Goal: Information Seeking & Learning: Learn about a topic

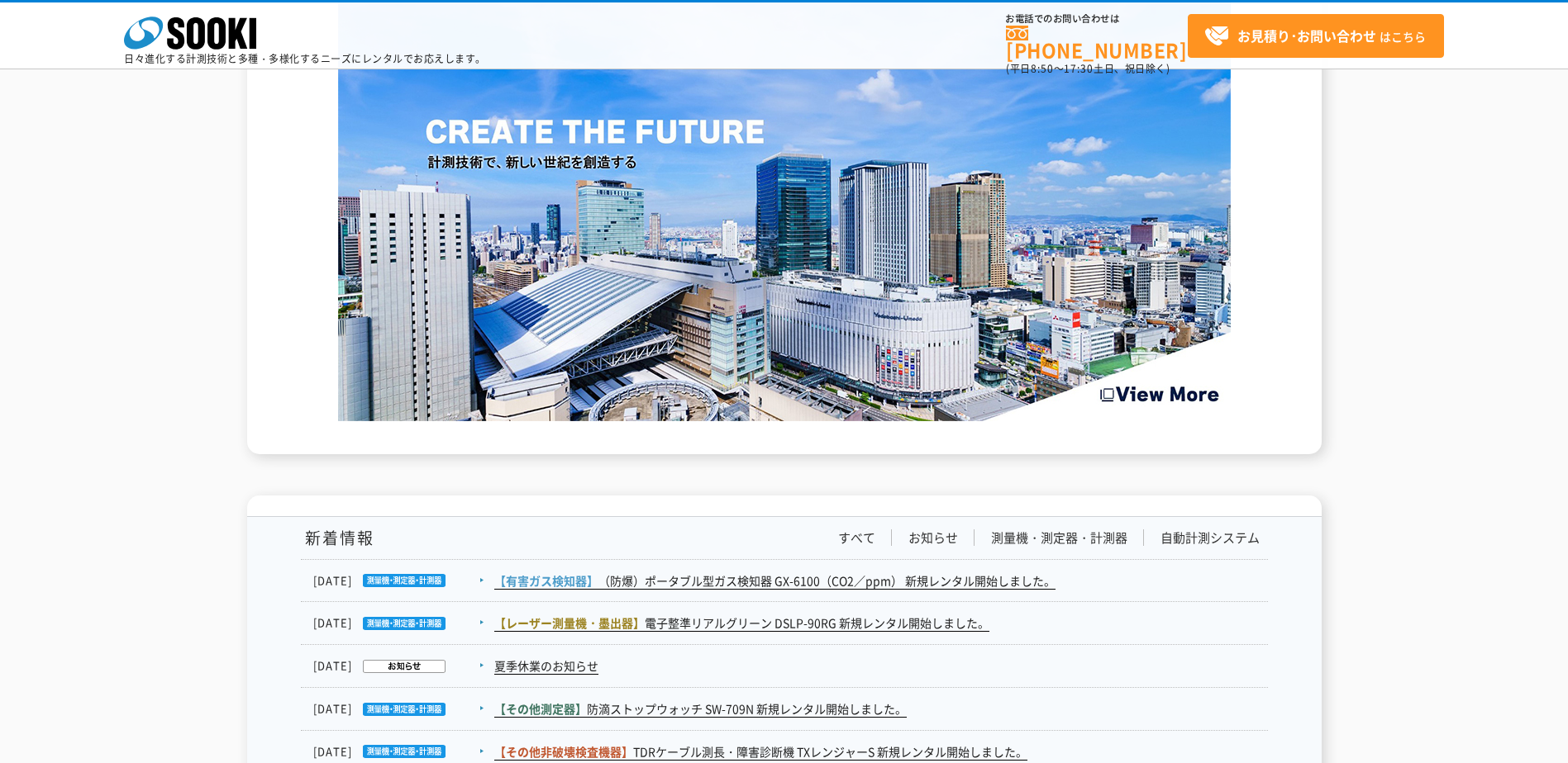
scroll to position [2423, 0]
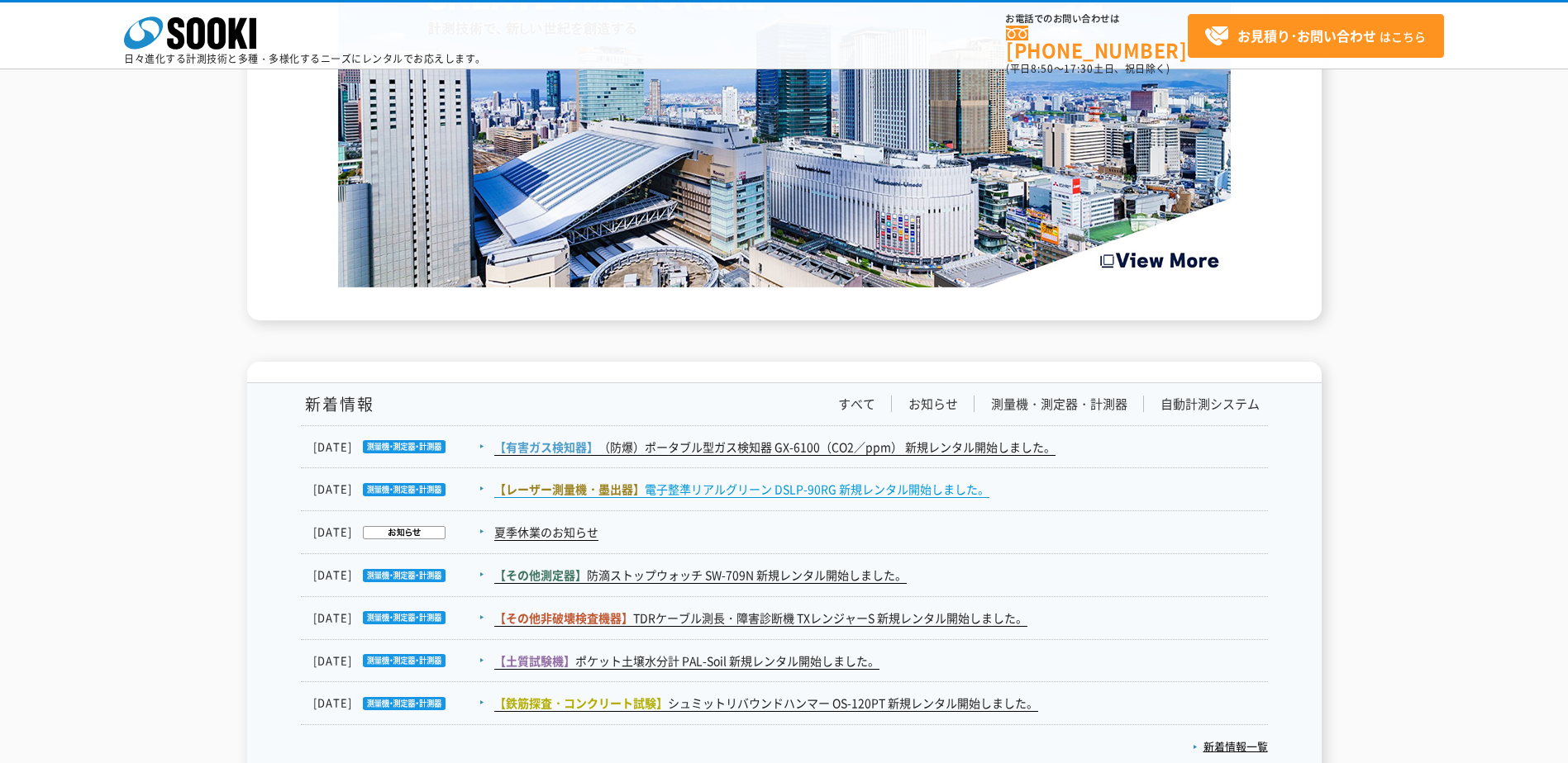
click at [751, 490] on link "【レーザー測量機・墨出器】 電子整準リアルグリーン DSLP-90RG 新規レンタル開始しました。" at bounding box center [742, 490] width 495 height 17
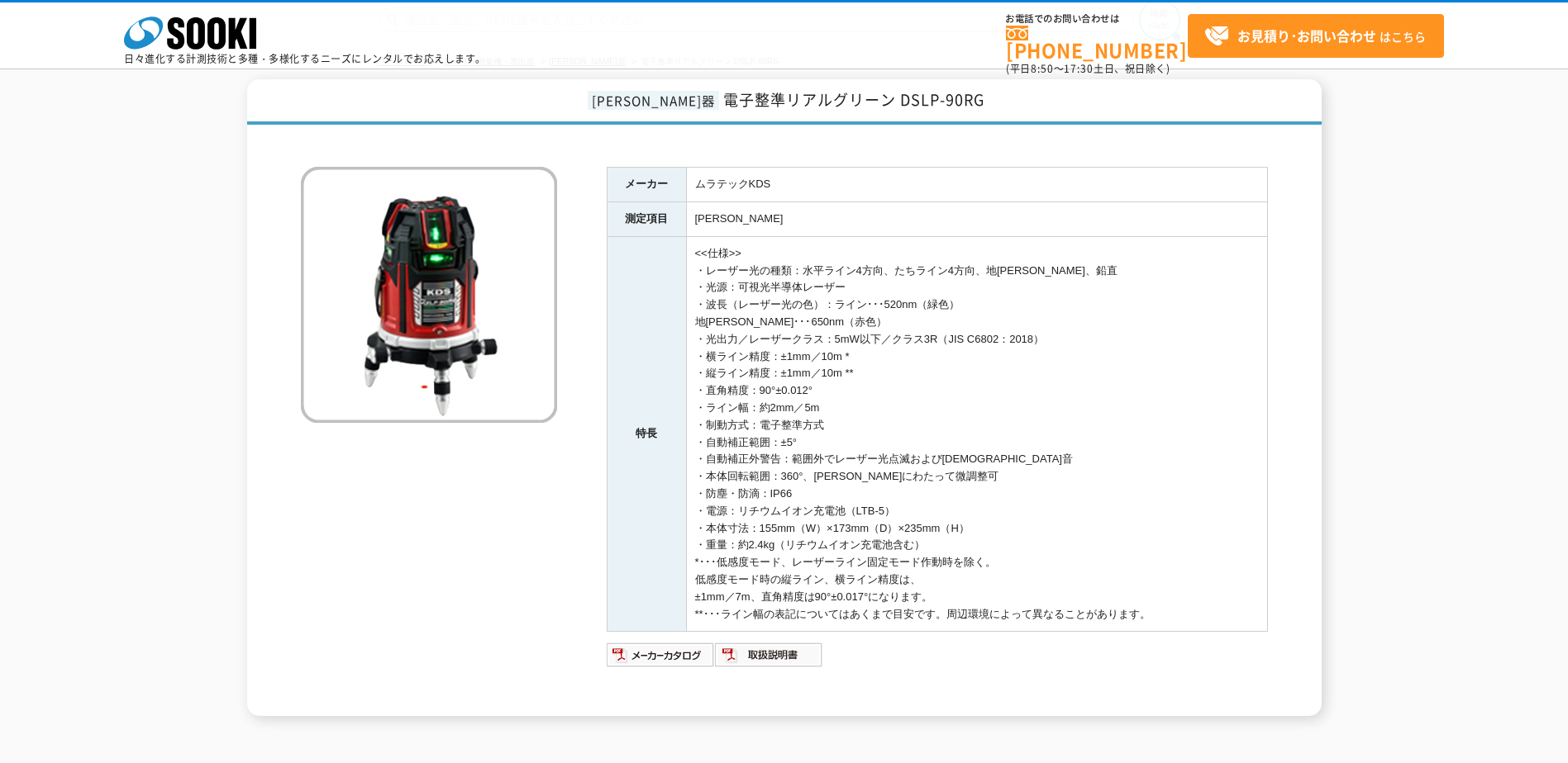
scroll to position [31, 0]
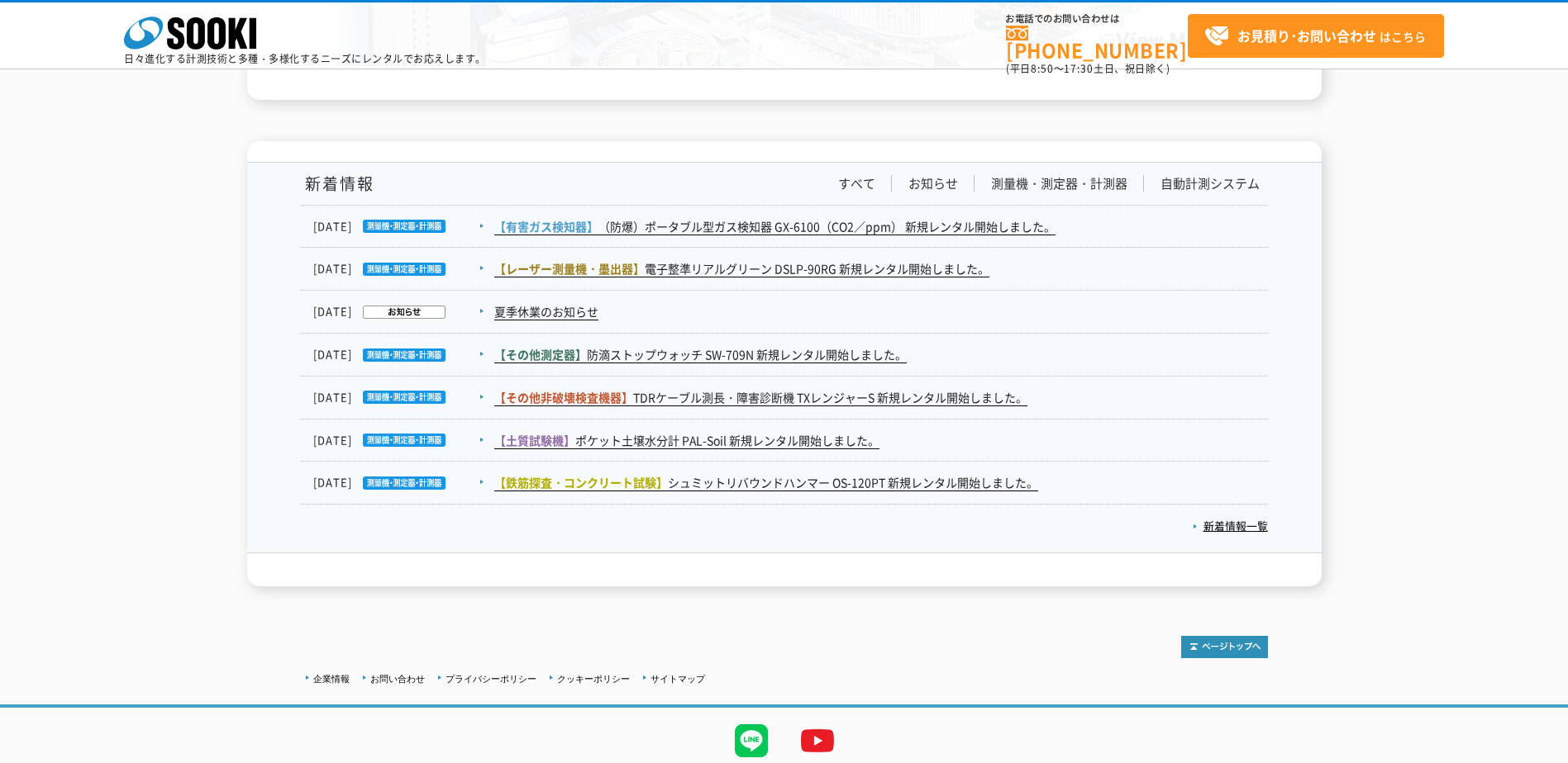
scroll to position [2701, 0]
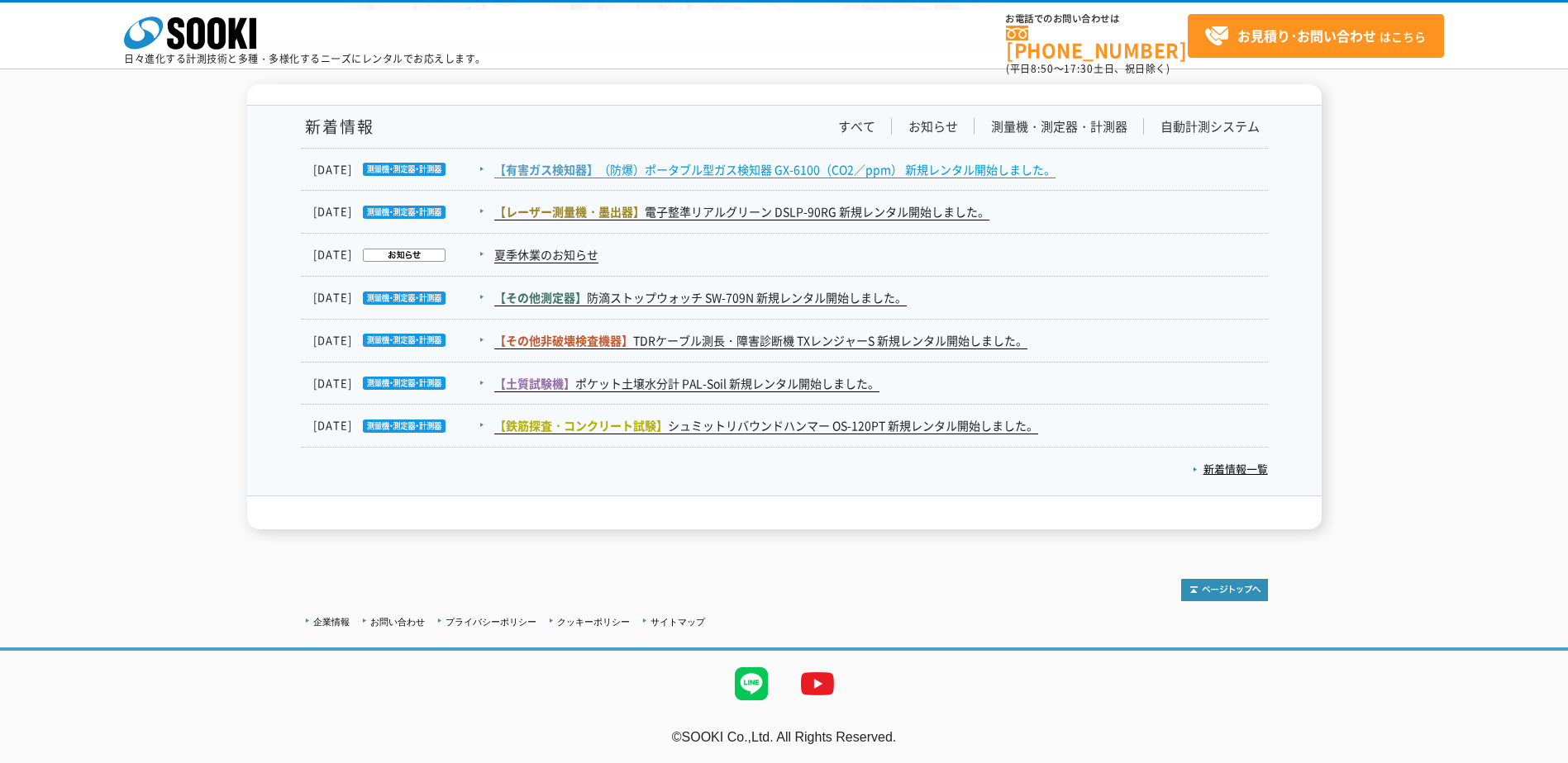
click at [749, 171] on link "【有害ガス検知器】 （防爆）ポータブル型ガス検知器 GX-6100（CO2／ppm） 新規レンタル開始しました。" at bounding box center [775, 169] width 561 height 17
click at [1251, 464] on link "新着情報一覧" at bounding box center [1230, 469] width 75 height 16
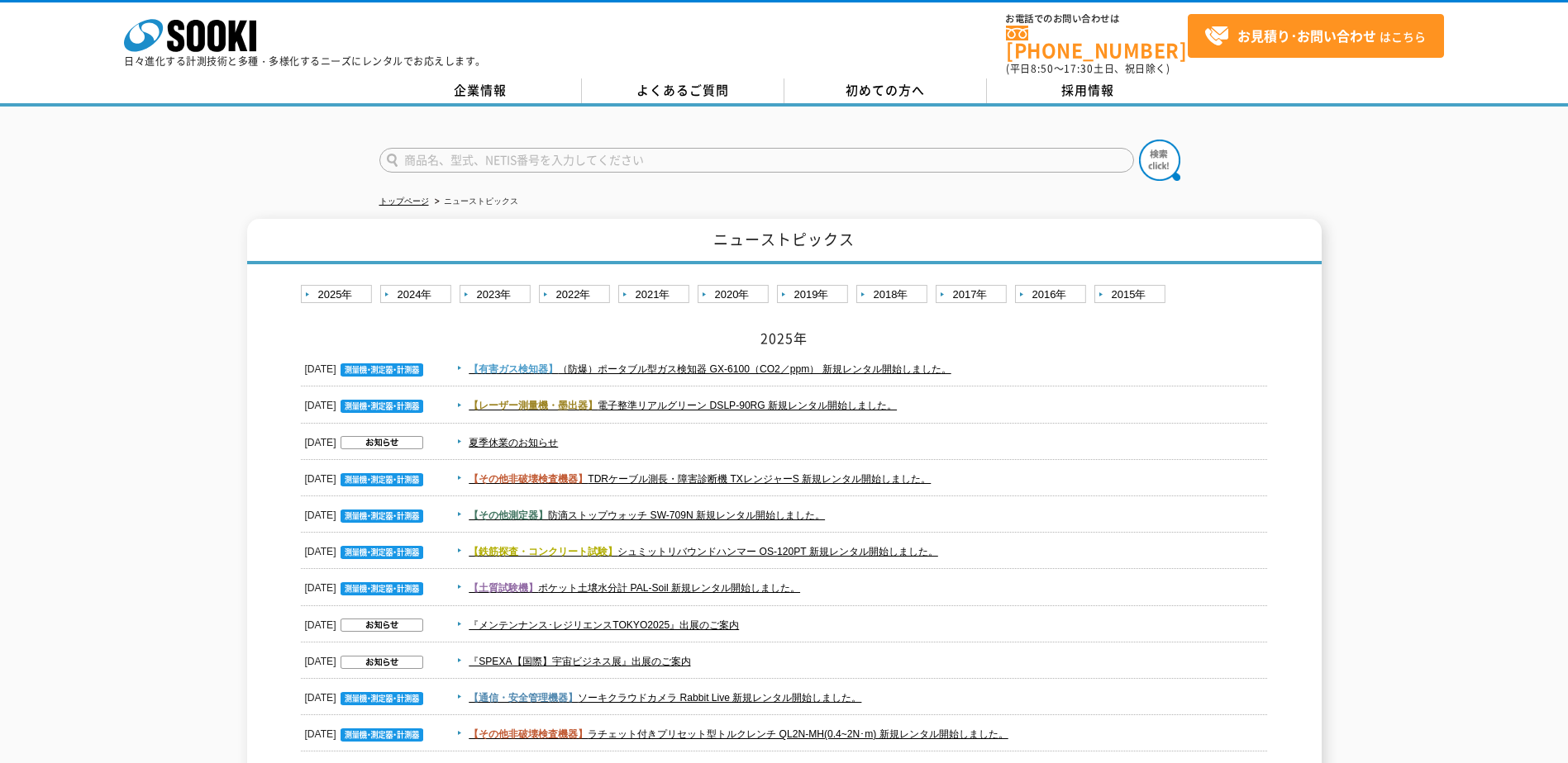
scroll to position [221, 0]
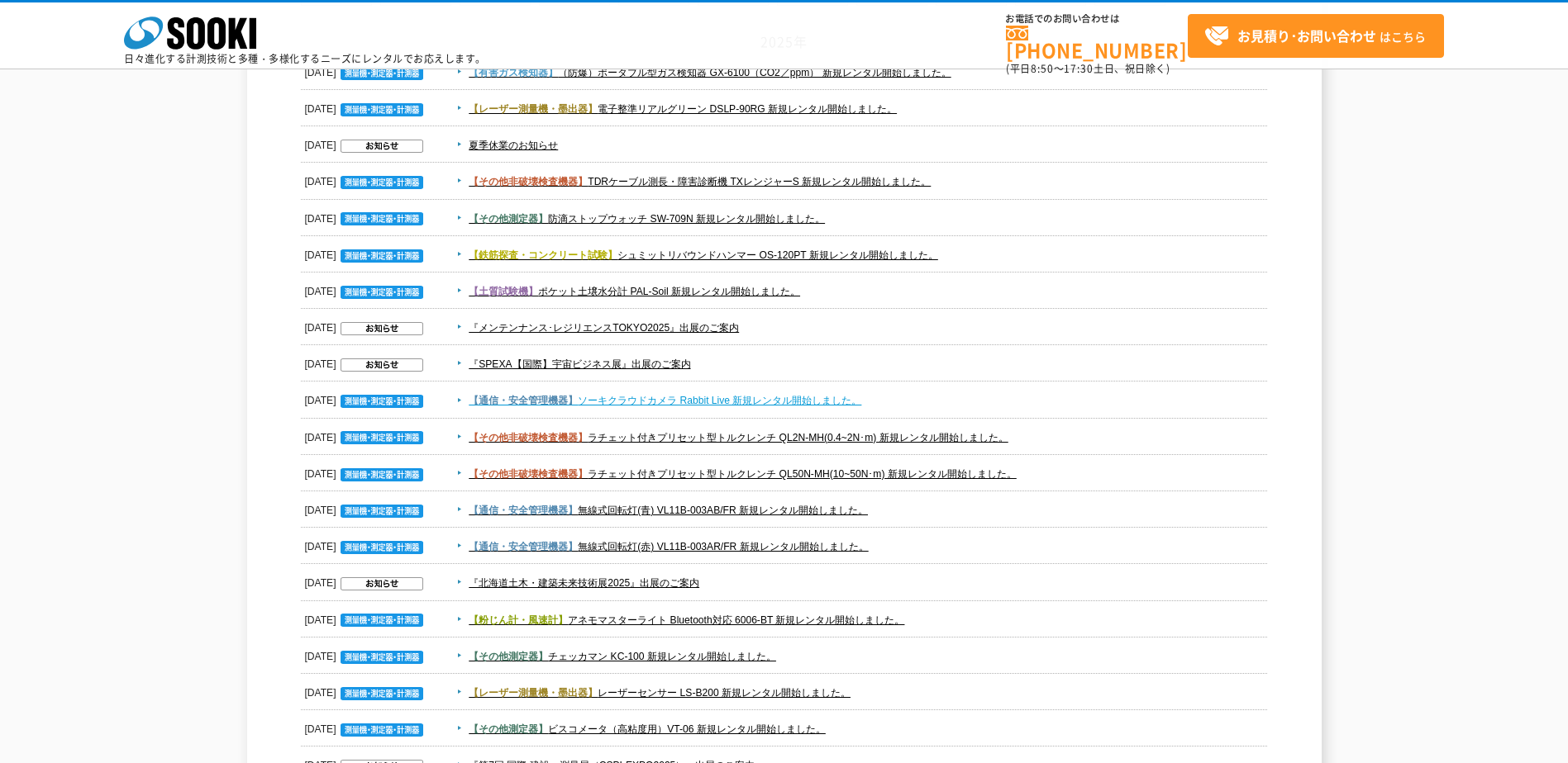
click at [768, 401] on link "【通信・安全管理機器】 ソーキクラウドカメラ Rabbit Live 新規レンタル開始しました。" at bounding box center [664, 400] width 392 height 11
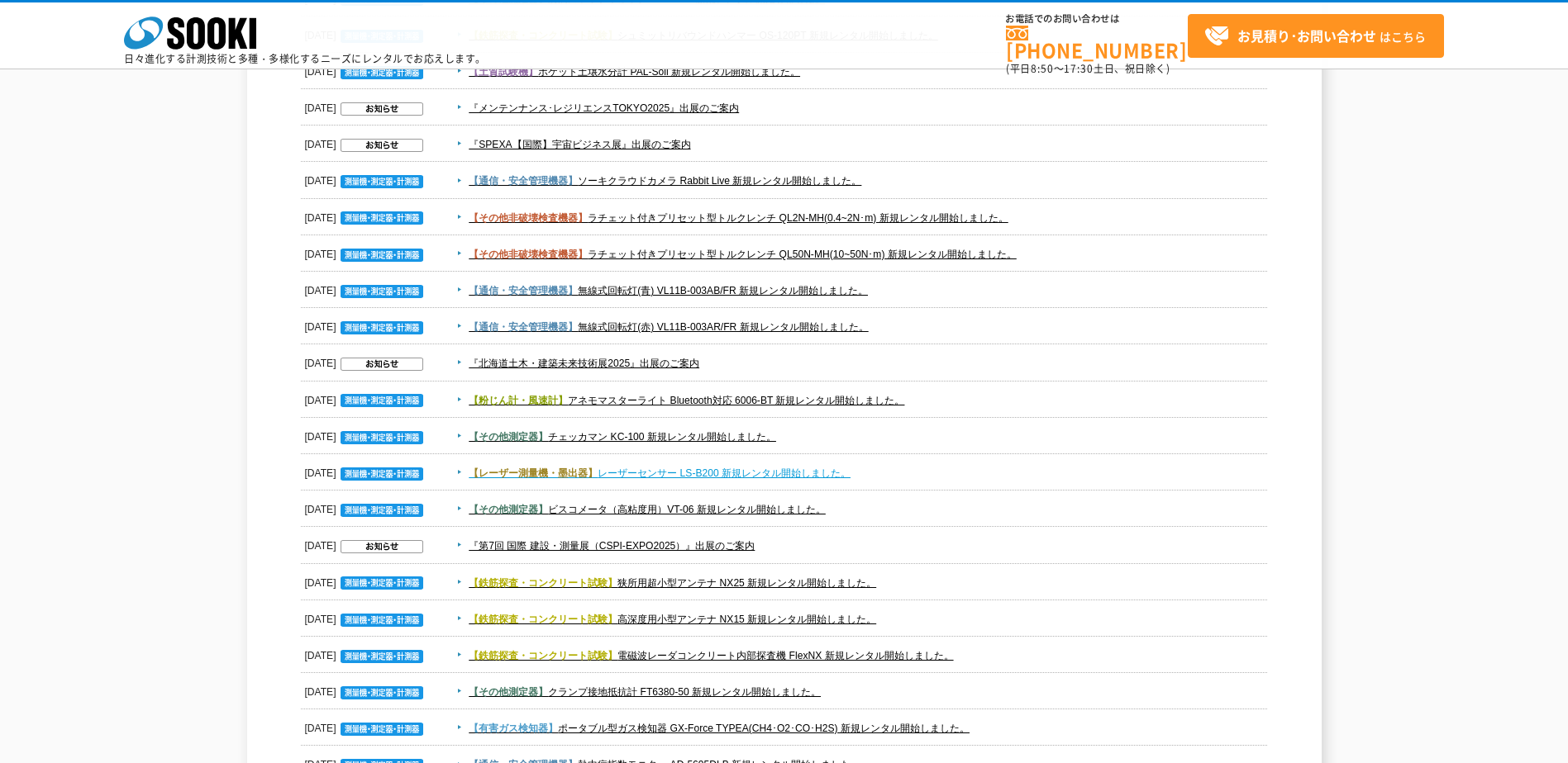
click at [738, 477] on link "【レーザー測量機・墨出器】 レーザーセンサー LS-B200 新規レンタル開始しました。" at bounding box center [659, 472] width 382 height 11
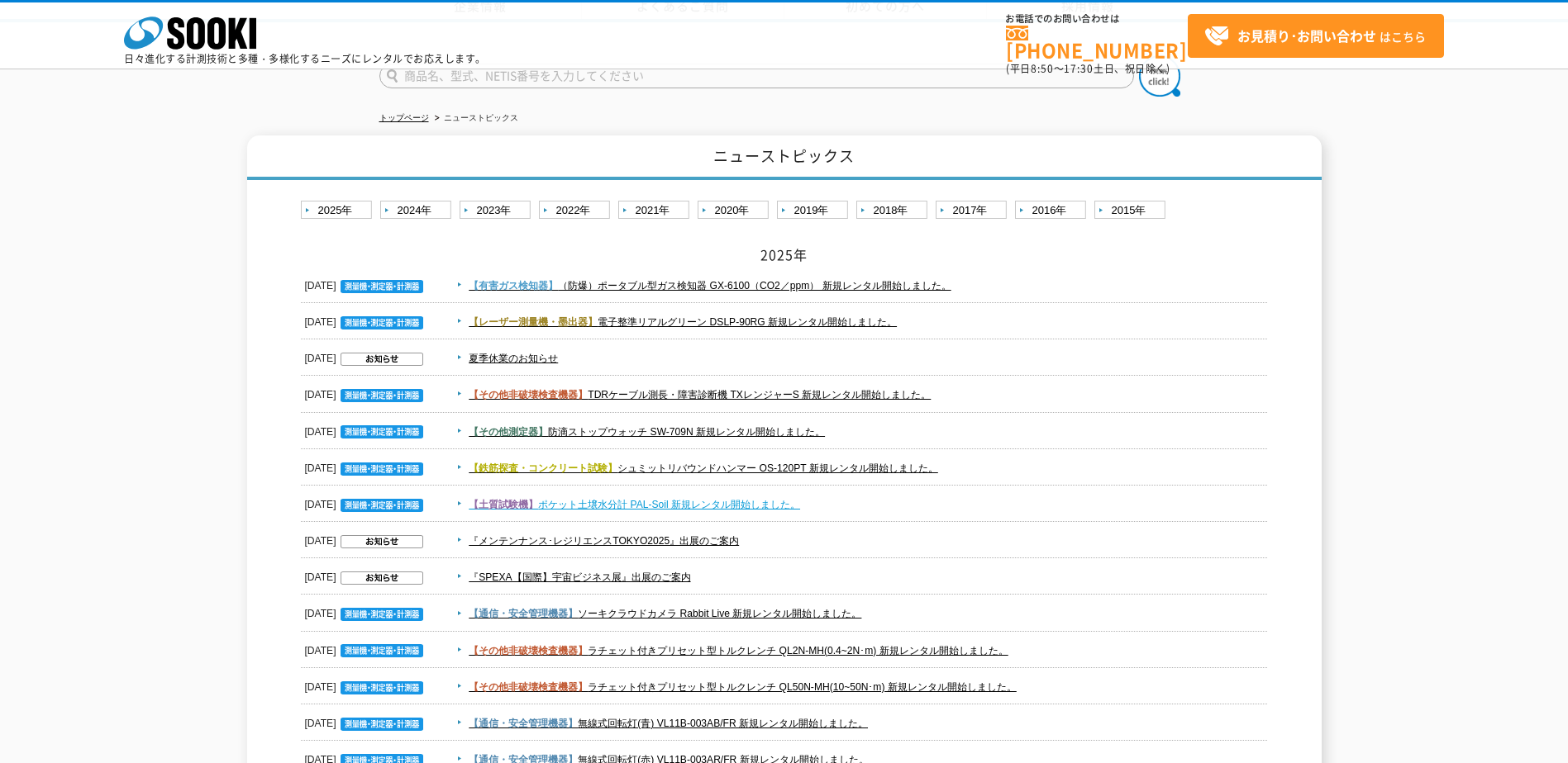
scroll to position [0, 0]
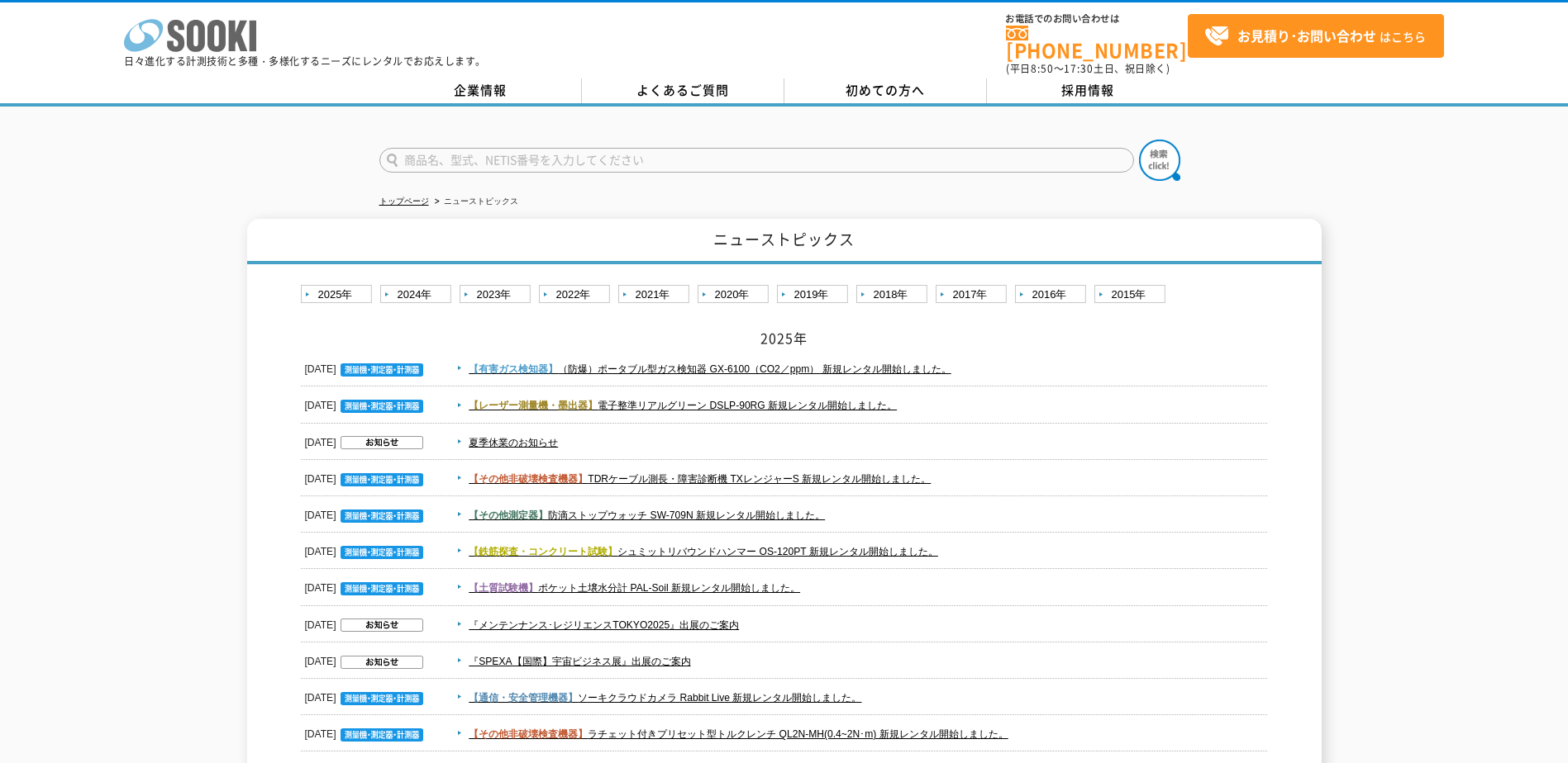
click at [181, 48] on icon at bounding box center [176, 36] width 17 height 32
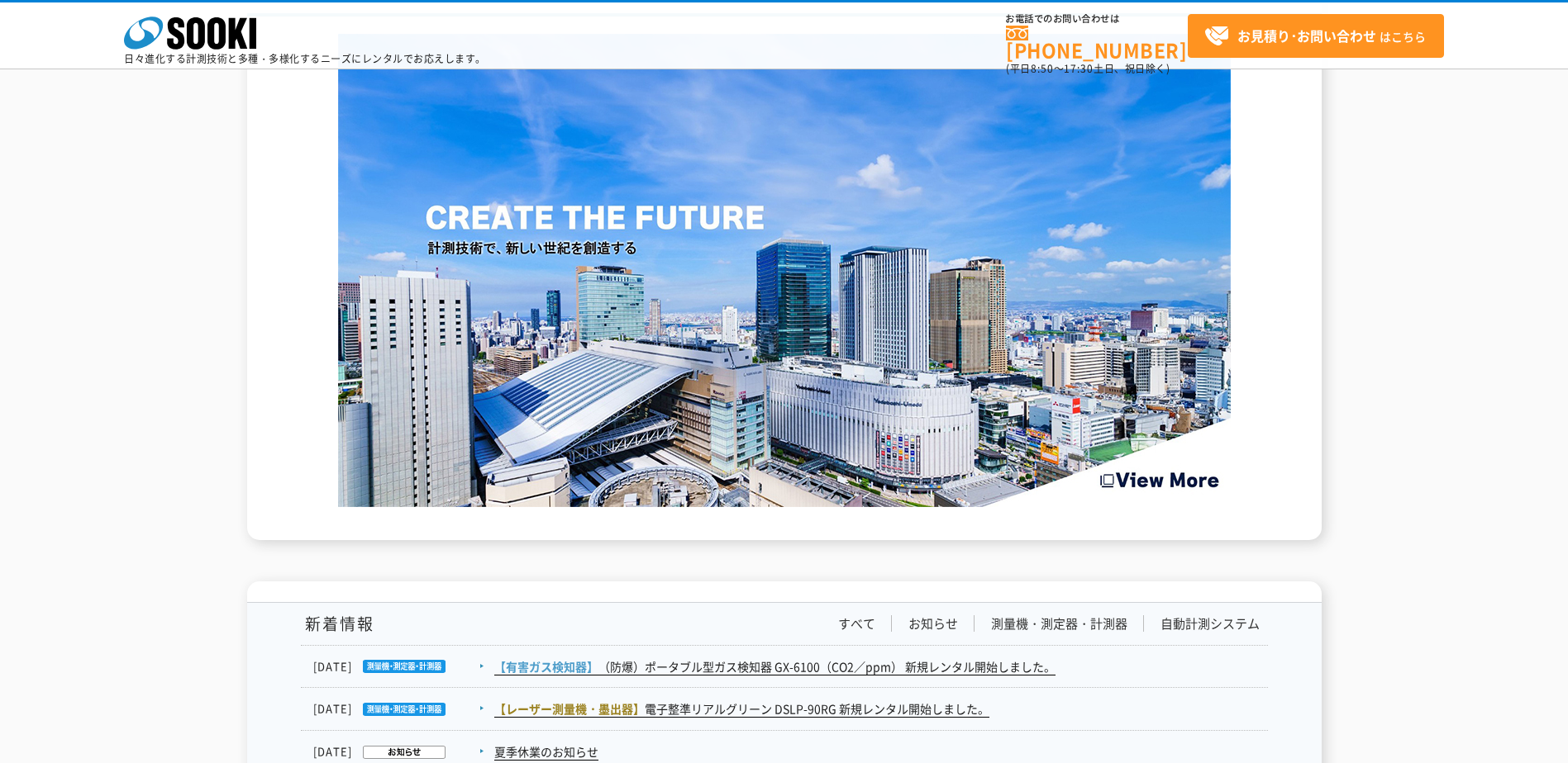
scroll to position [2423, 0]
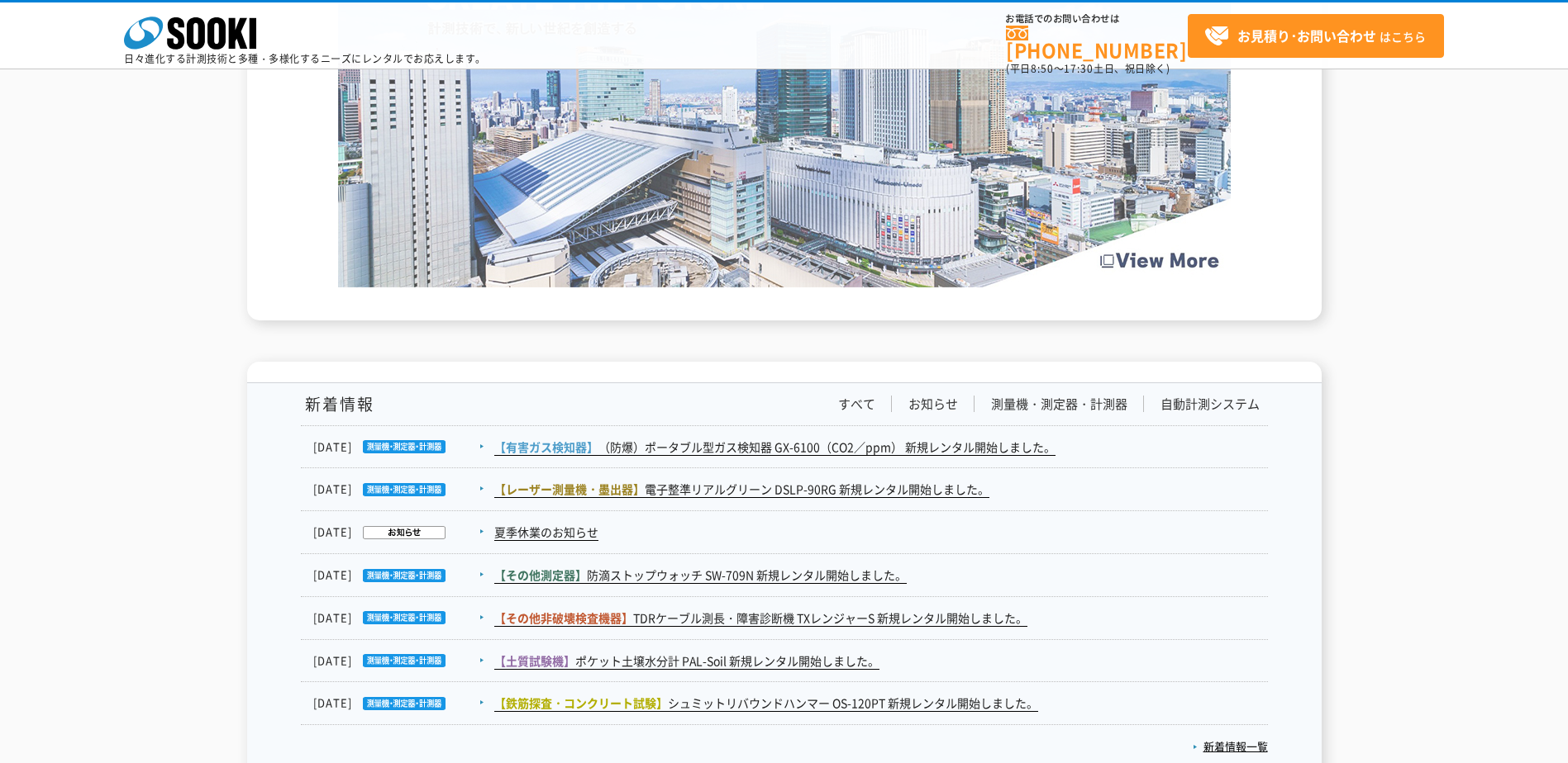
click at [1161, 265] on img at bounding box center [784, 51] width 893 height 473
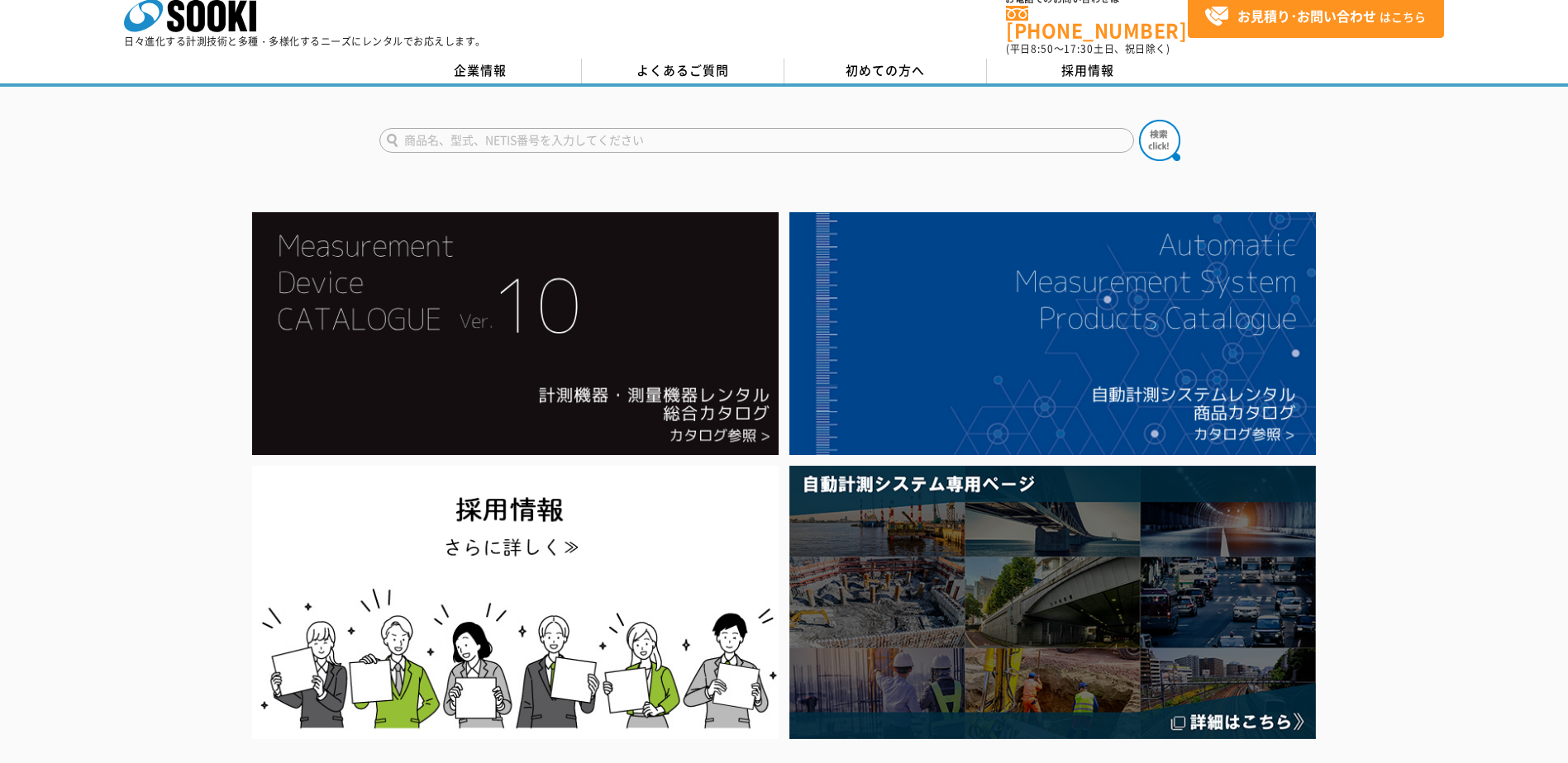
scroll to position [0, 0]
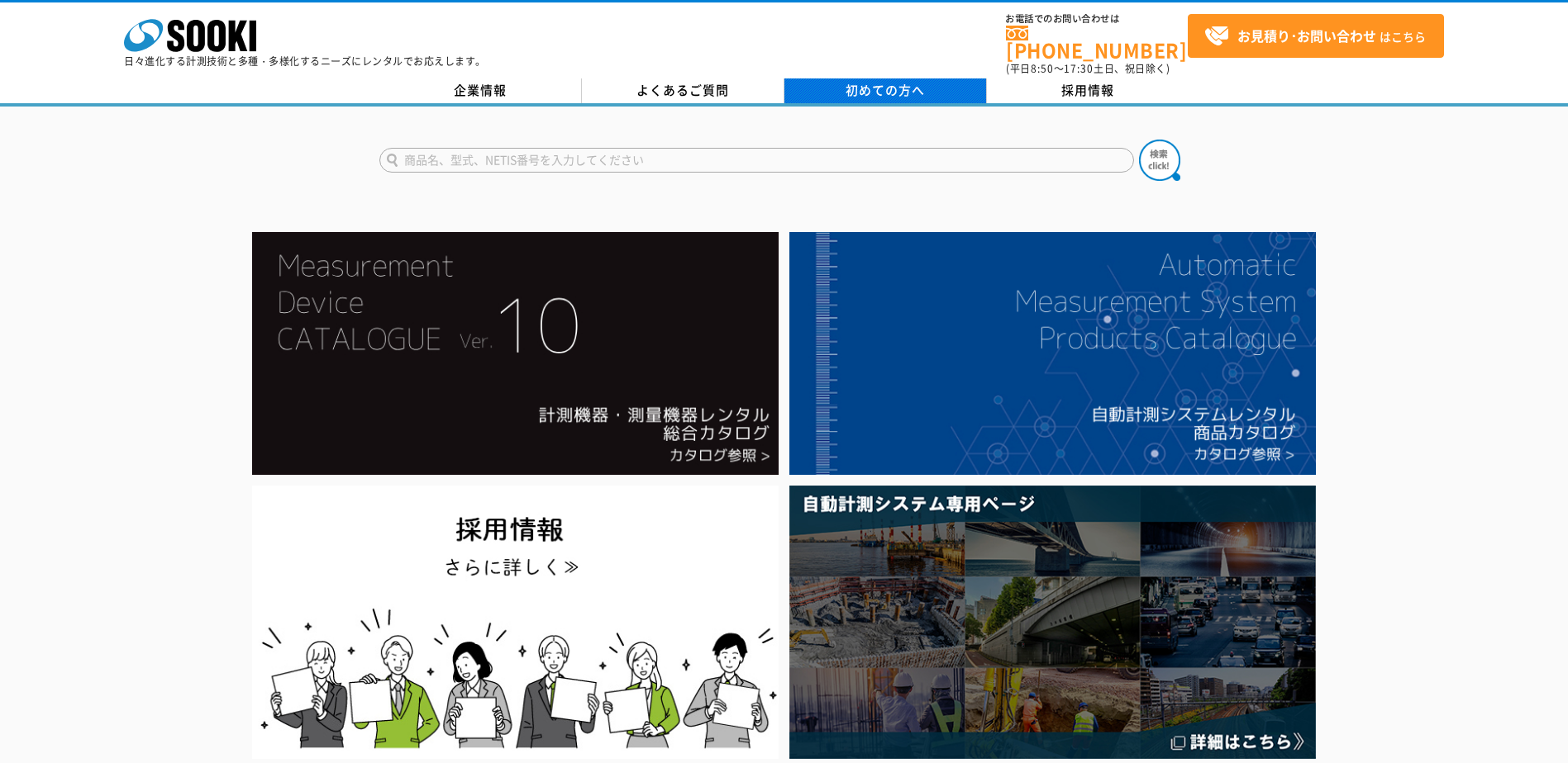
click at [889, 86] on span "初めての方へ" at bounding box center [885, 90] width 79 height 18
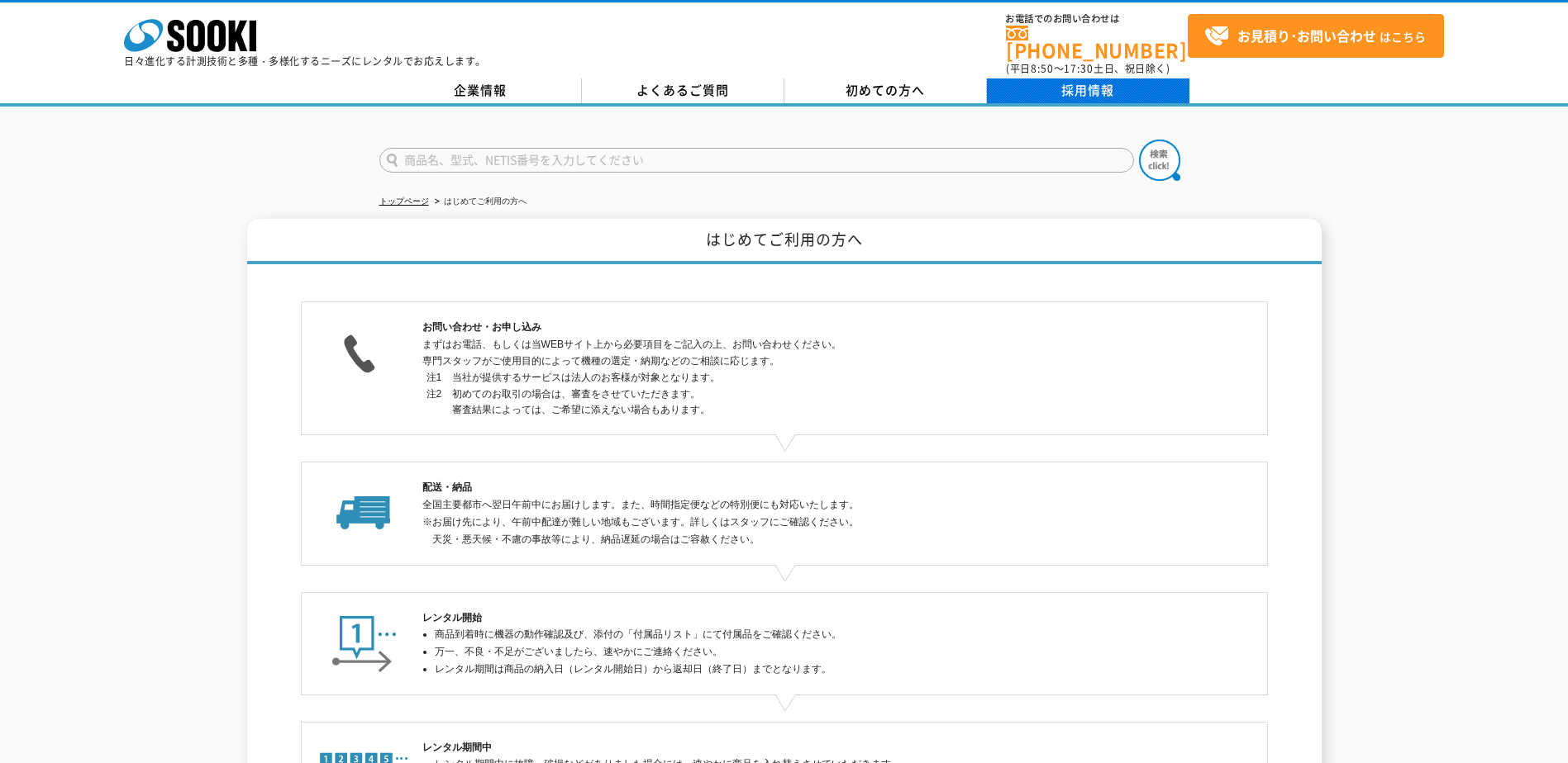
click at [1073, 79] on link "採用情報" at bounding box center [1088, 91] width 203 height 24
